Goal: Task Accomplishment & Management: Manage account settings

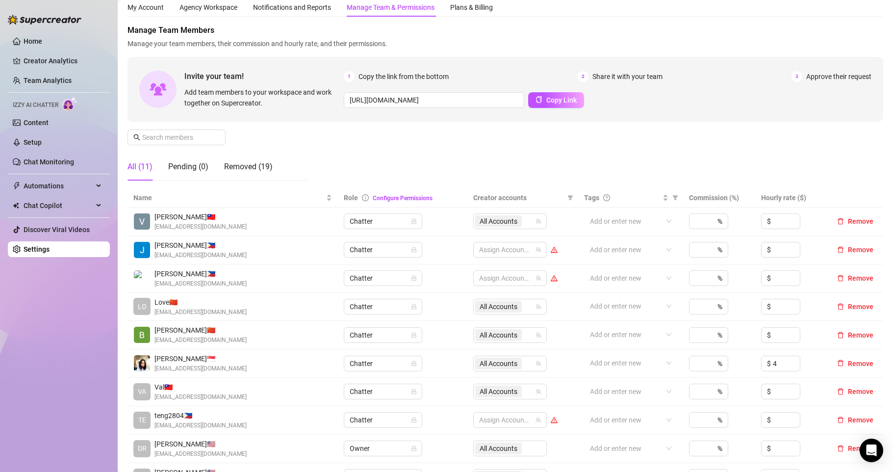
scroll to position [33, 0]
click at [40, 80] on link "Team Analytics" at bounding box center [48, 80] width 48 height 8
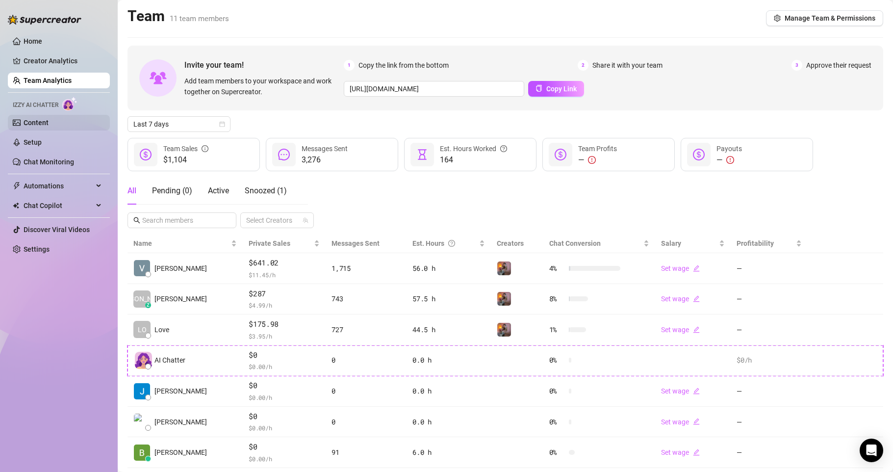
click at [47, 120] on link "Content" at bounding box center [36, 123] width 25 height 8
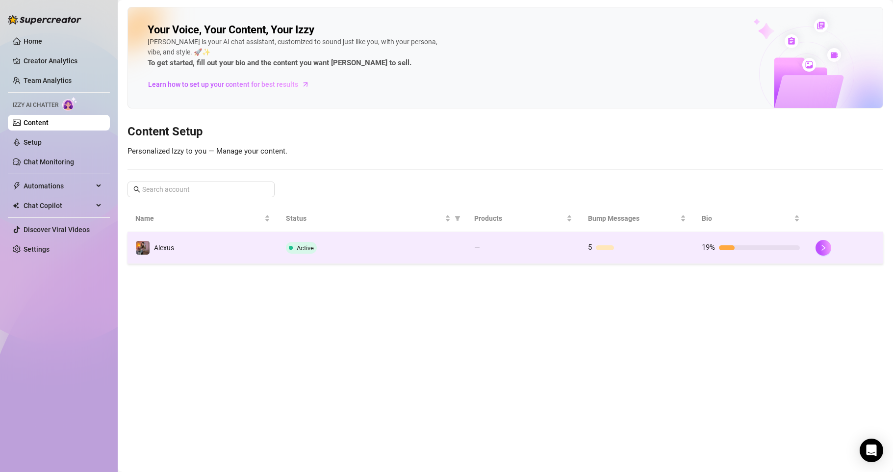
click at [202, 250] on td "Alexus" at bounding box center [202, 248] width 151 height 32
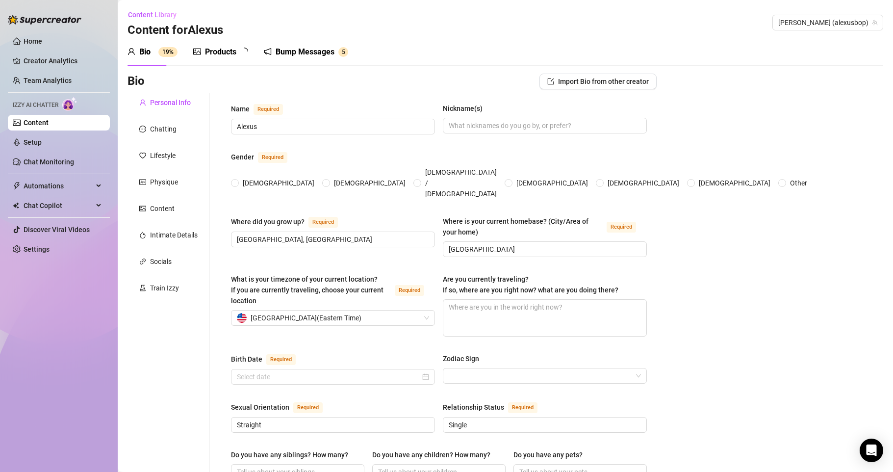
radio input "true"
type input "July 28th, 2003"
click at [49, 122] on link "Content" at bounding box center [36, 123] width 25 height 8
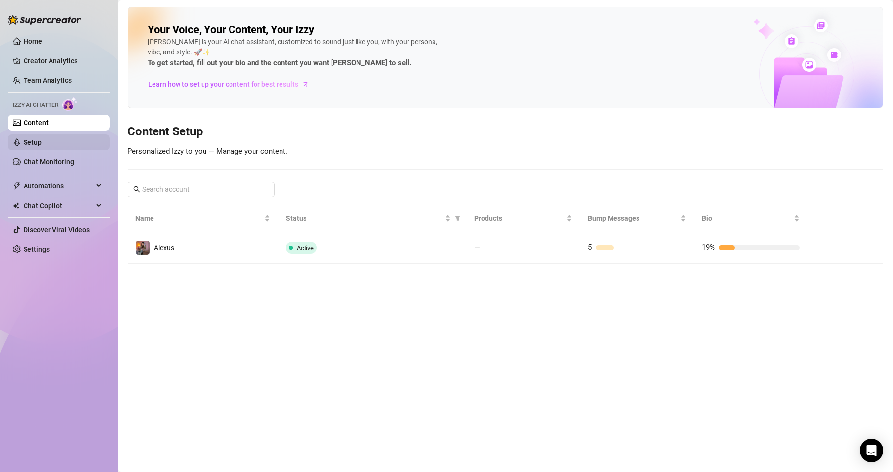
click at [42, 143] on link "Setup" at bounding box center [33, 142] width 18 height 8
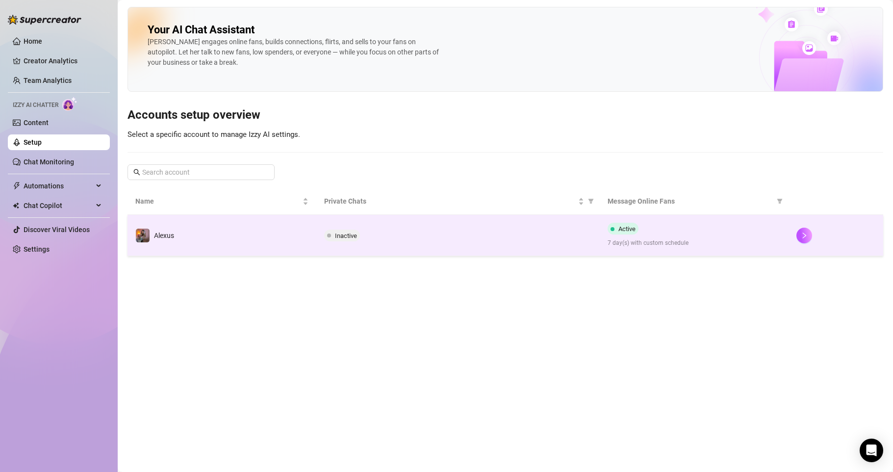
click at [245, 236] on td "Alexus" at bounding box center [221, 235] width 189 height 41
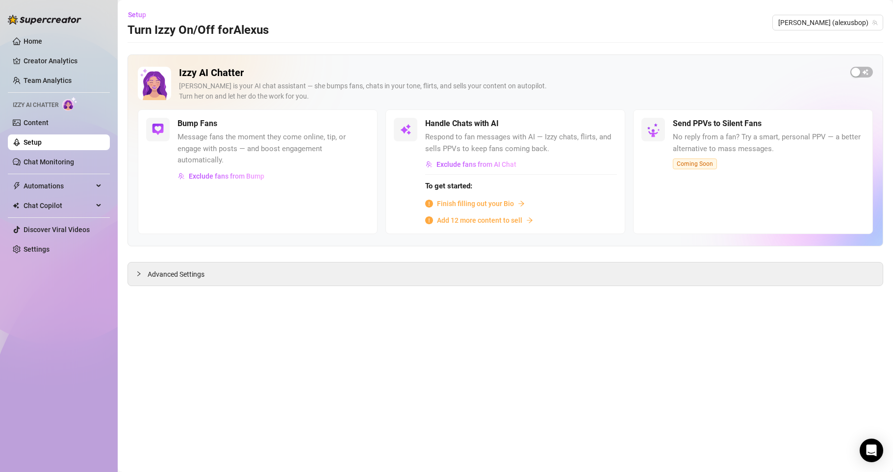
click at [203, 128] on h5 "Bump Fans" at bounding box center [197, 124] width 40 height 12
click at [873, 75] on div "Izzy AI Chatter Izzy is your AI chat assistant — she bumps fans, chats in your …" at bounding box center [505, 150] width 756 height 192
click at [854, 72] on div "button" at bounding box center [855, 72] width 9 height 9
click at [359, 126] on button "button" at bounding box center [359, 123] width 22 height 11
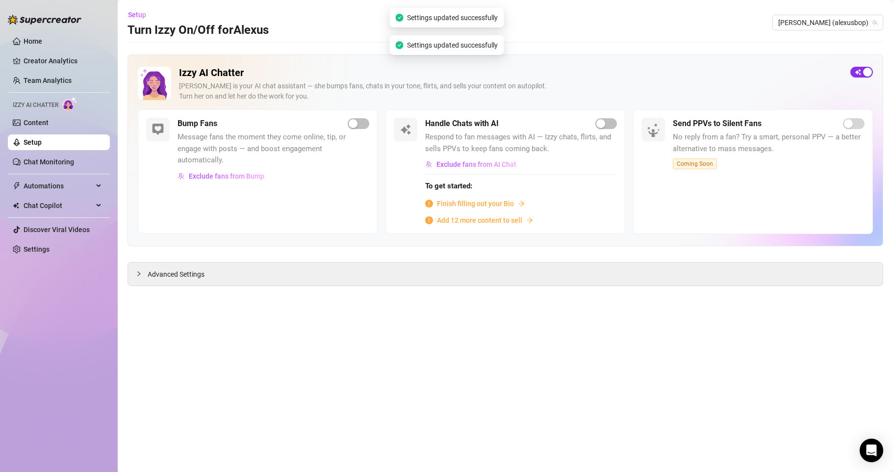
click at [865, 74] on div "button" at bounding box center [867, 72] width 9 height 9
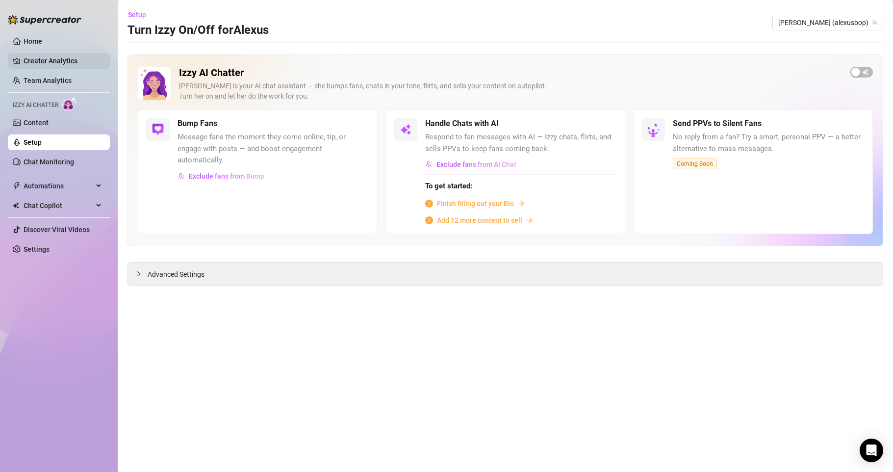
click at [61, 66] on link "Creator Analytics" at bounding box center [63, 61] width 78 height 16
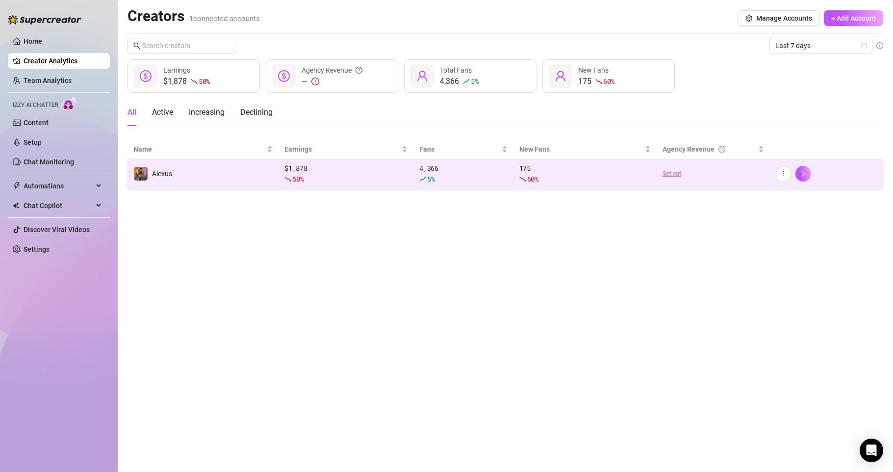
click at [680, 176] on link "Set cut" at bounding box center [712, 174] width 101 height 10
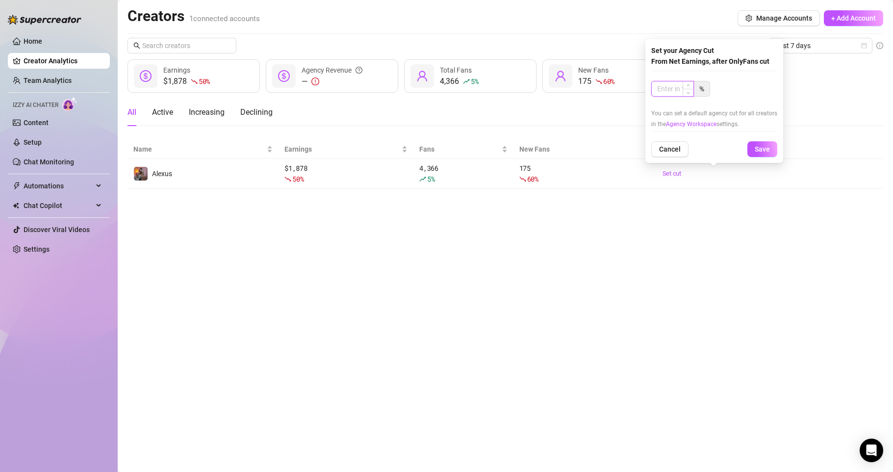
click at [676, 82] on input at bounding box center [673, 88] width 42 height 15
type input "50"
click at [761, 146] on span "Save" at bounding box center [762, 149] width 15 height 8
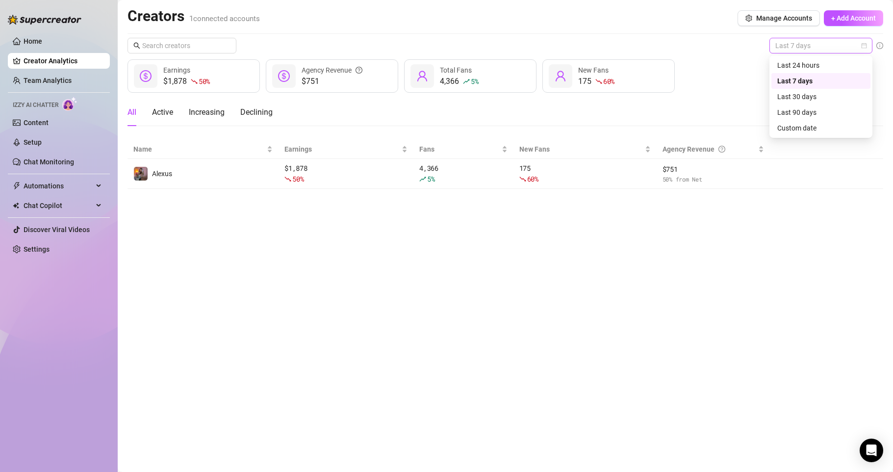
click at [834, 46] on span "Last 7 days" at bounding box center [820, 45] width 91 height 15
click at [820, 94] on div "Last 30 days" at bounding box center [820, 96] width 87 height 11
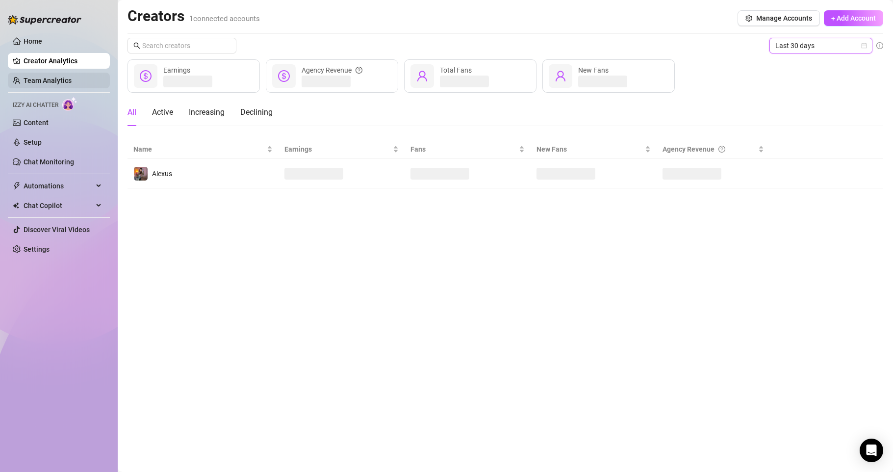
click at [69, 84] on link "Team Analytics" at bounding box center [48, 80] width 48 height 8
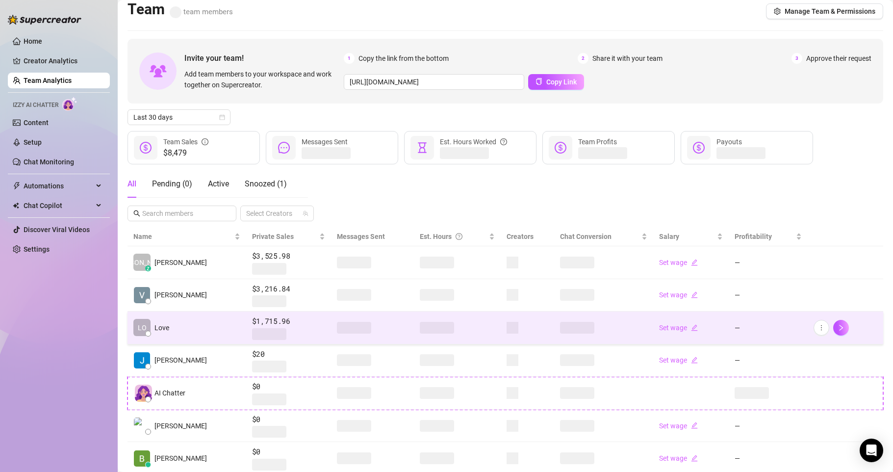
scroll to position [16, 0]
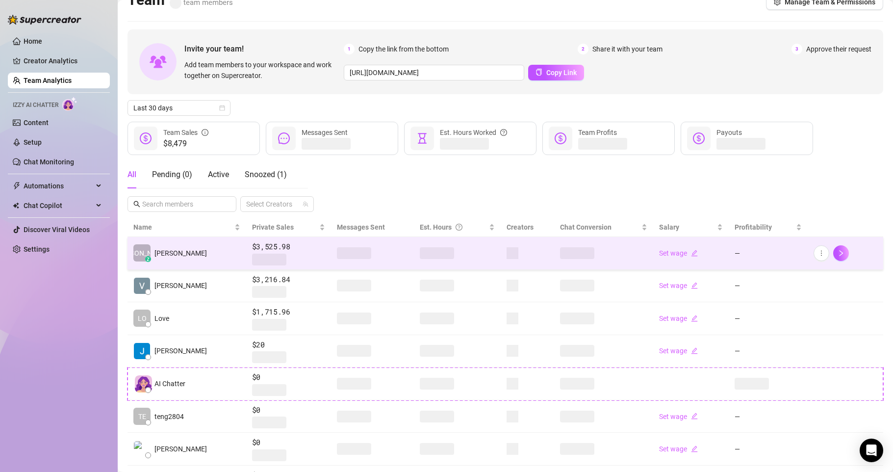
click at [666, 257] on div "Set wage" at bounding box center [691, 253] width 64 height 11
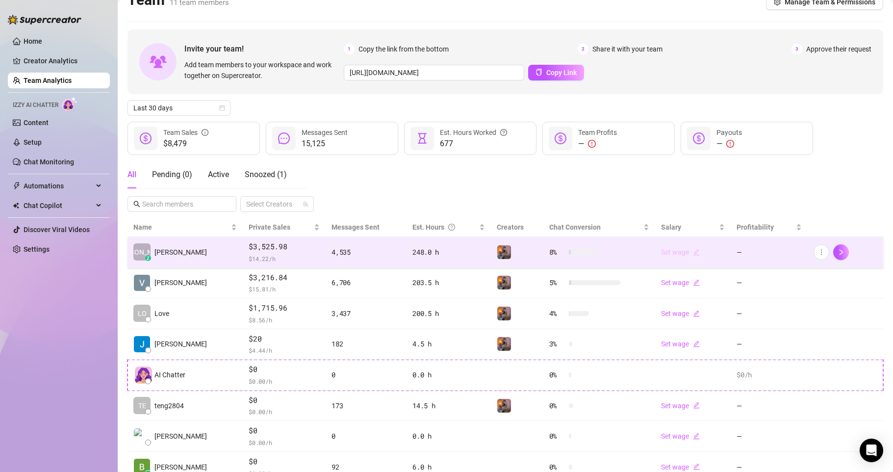
click at [661, 252] on link "Set wage" at bounding box center [680, 252] width 39 height 8
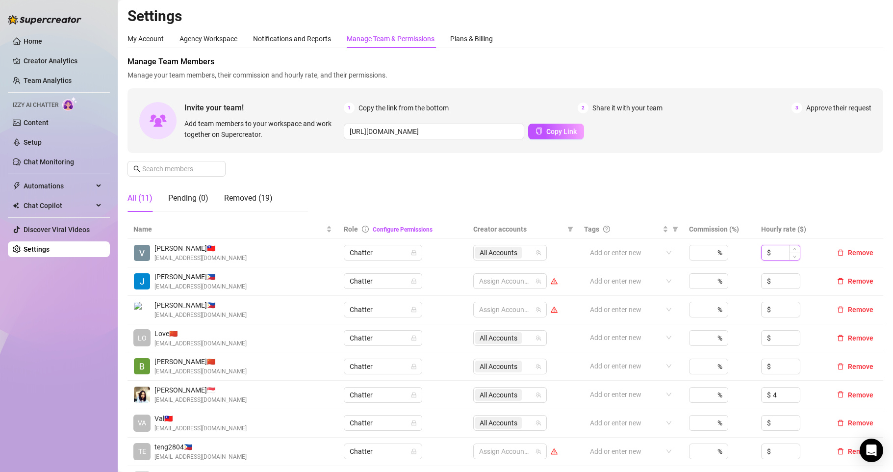
click at [773, 248] on input at bounding box center [786, 252] width 27 height 15
type input "2"
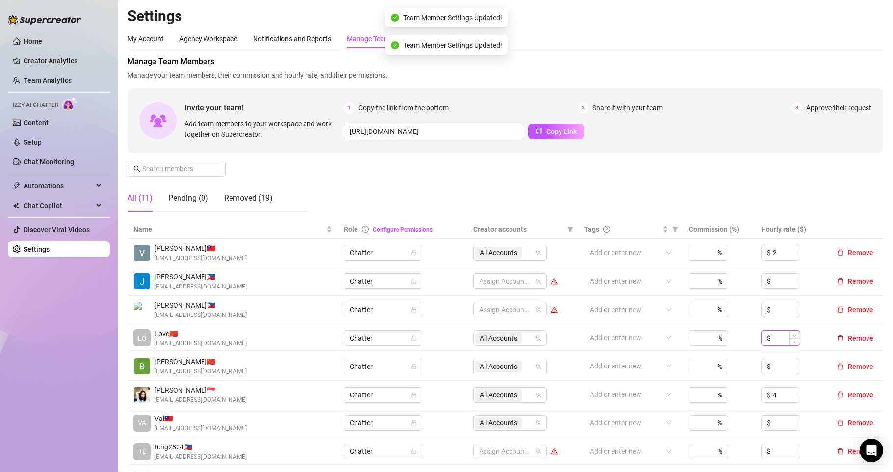
click at [773, 338] on input at bounding box center [786, 337] width 27 height 15
type input "2"
click at [777, 362] on input at bounding box center [786, 366] width 27 height 15
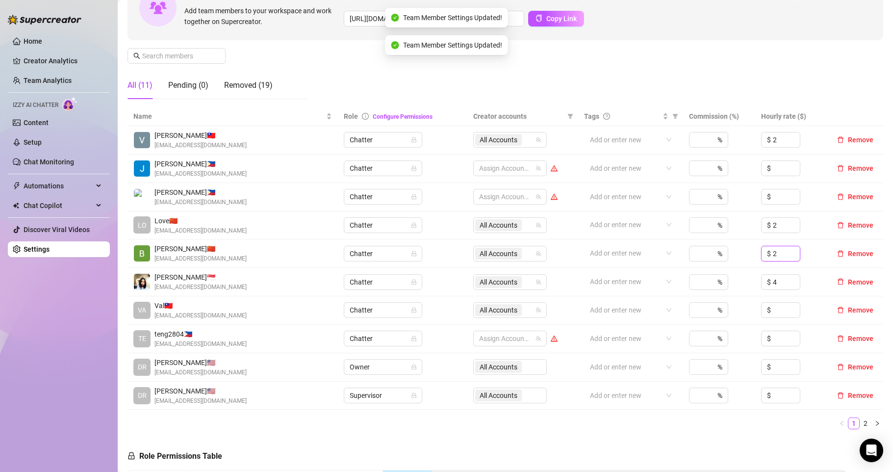
scroll to position [114, 0]
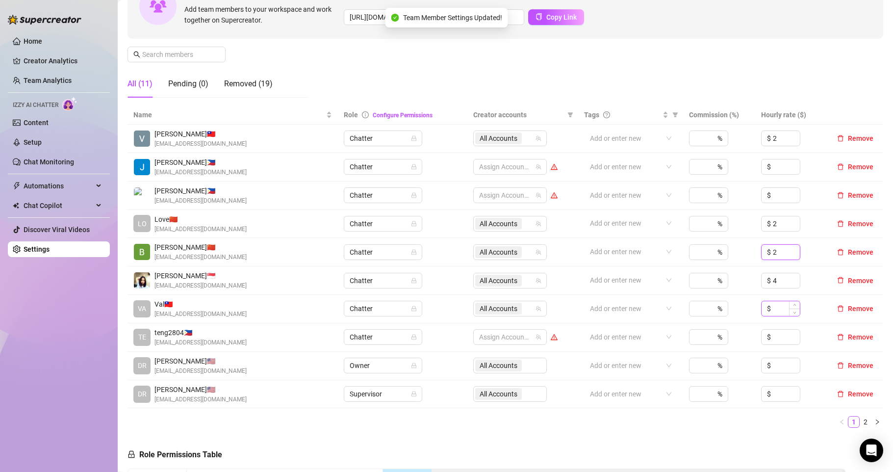
type input "2"
click at [778, 313] on input at bounding box center [786, 308] width 27 height 15
type input "2"
click at [776, 285] on input "4" at bounding box center [786, 280] width 27 height 15
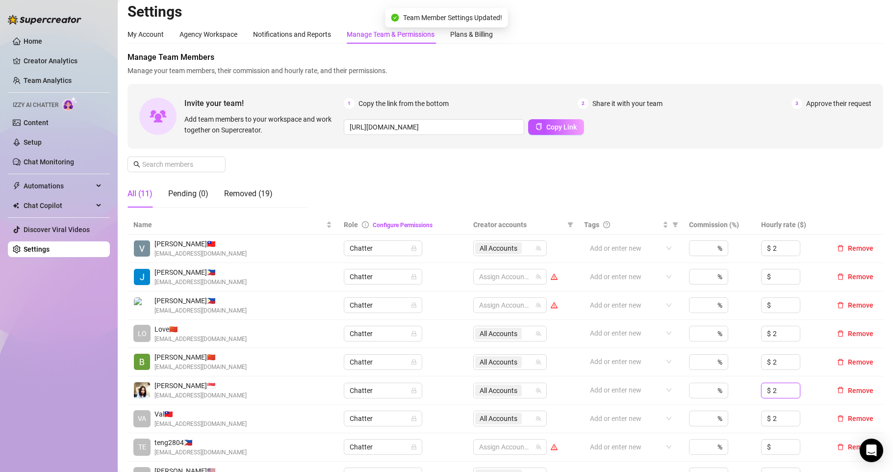
scroll to position [0, 0]
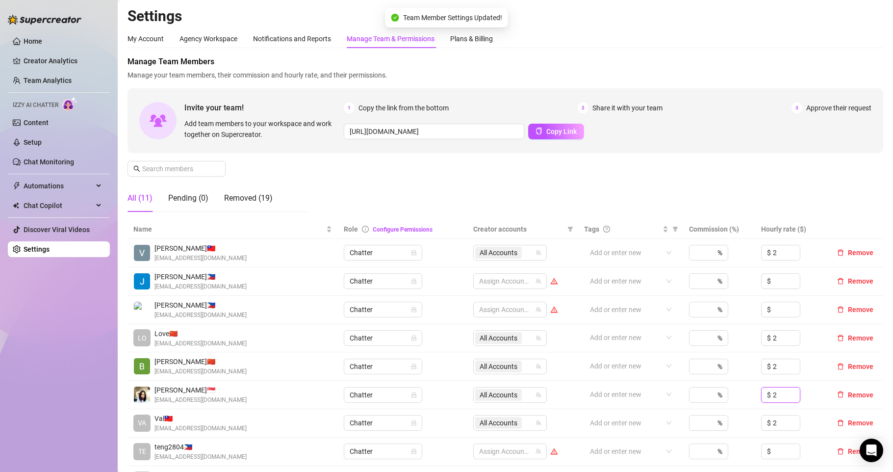
type input "2"
click at [47, 64] on link "Creator Analytics" at bounding box center [63, 61] width 78 height 16
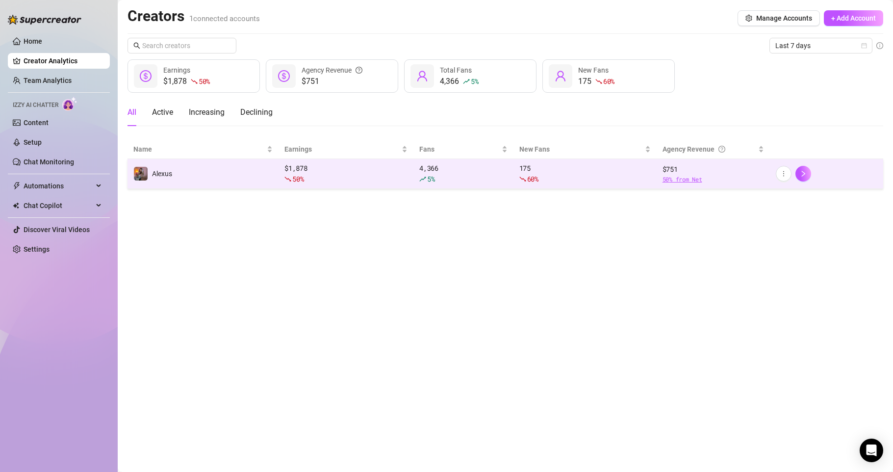
click at [683, 176] on span "50 % from Net" at bounding box center [712, 179] width 101 height 9
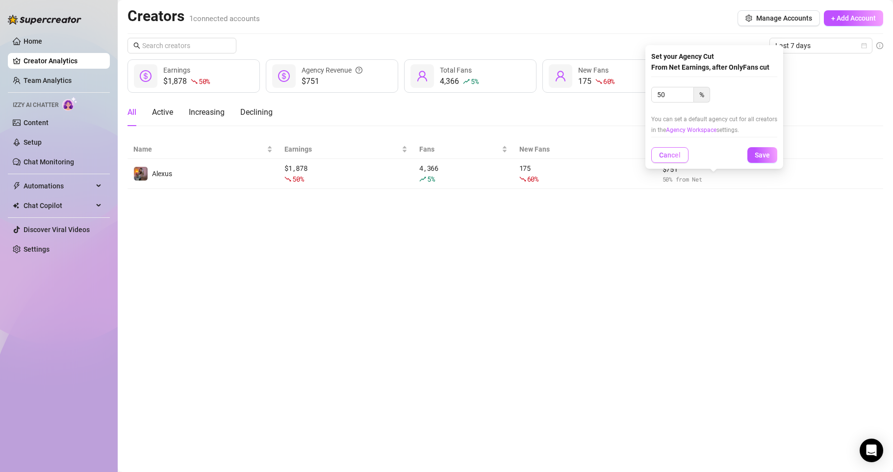
click at [665, 157] on span "Cancel" at bounding box center [670, 155] width 22 height 8
